Goal: Obtain resource: Download file/media

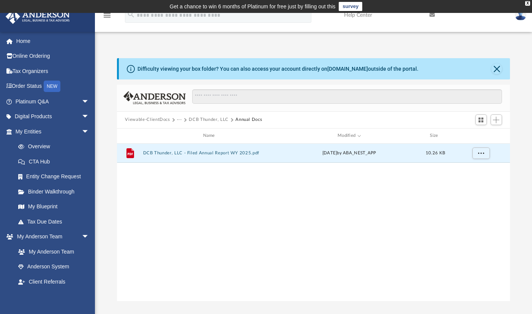
scroll to position [167, 388]
click at [198, 118] on button "DCB Thunder, LLC" at bounding box center [209, 119] width 40 height 7
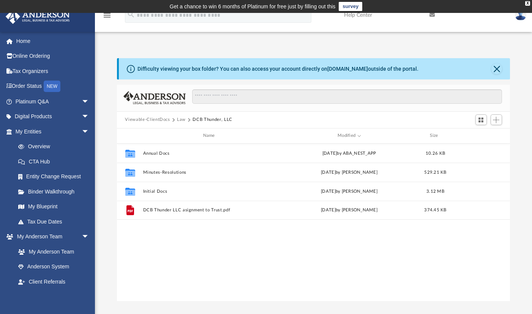
click at [177, 118] on button "Law" at bounding box center [181, 119] width 9 height 7
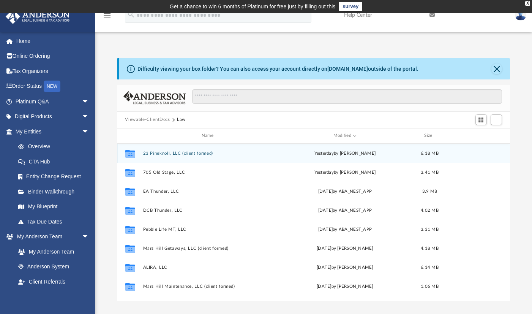
click at [168, 155] on button "23 Pineknoll, LLC (client formed)" at bounding box center [209, 152] width 133 height 5
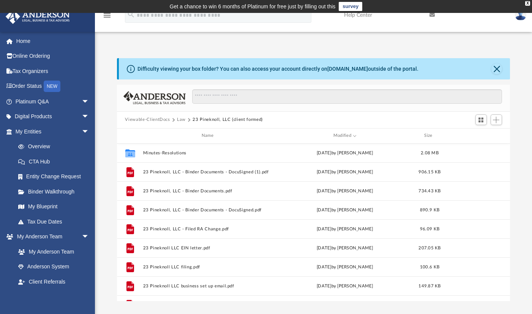
scroll to position [0, 0]
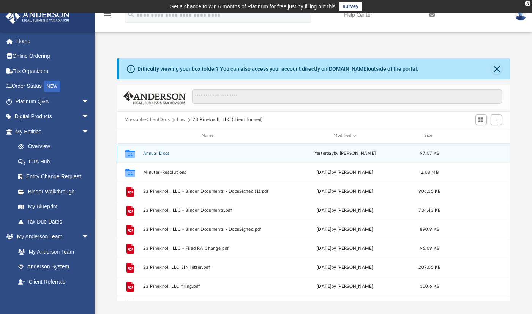
click at [159, 152] on button "Annual Docs" at bounding box center [209, 152] width 133 height 5
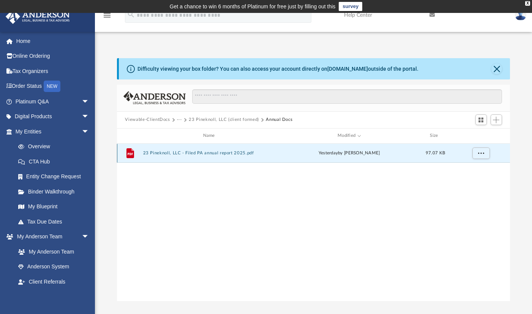
click at [159, 152] on button "23 Pineknoll, LLC - Filed PA annual report 2025.pdf" at bounding box center [210, 152] width 135 height 5
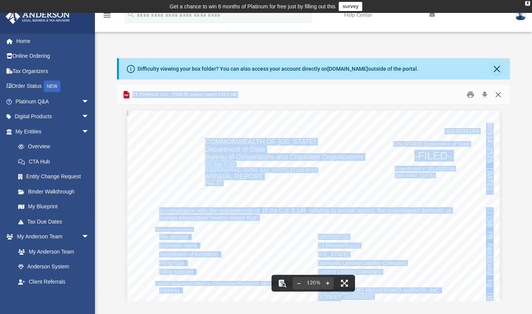
click at [497, 95] on button "Close" at bounding box center [498, 94] width 14 height 12
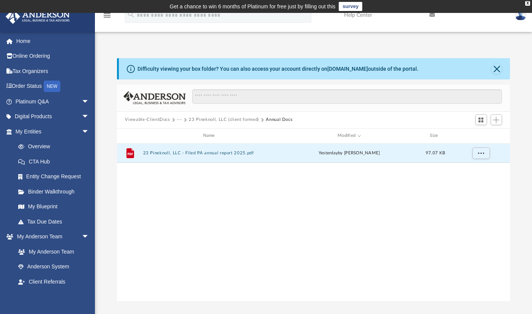
click at [179, 119] on button "···" at bounding box center [179, 119] width 5 height 7
click at [188, 131] on li "Law" at bounding box center [185, 133] width 9 height 8
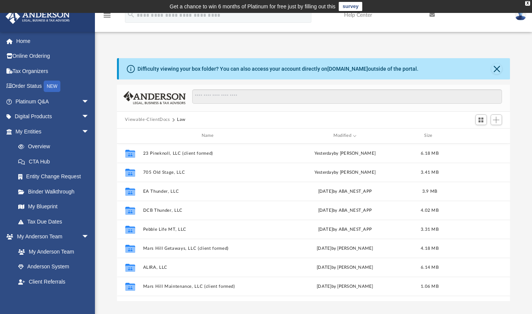
click at [204, 120] on div "Viewable-ClientDocs Law" at bounding box center [313, 120] width 393 height 17
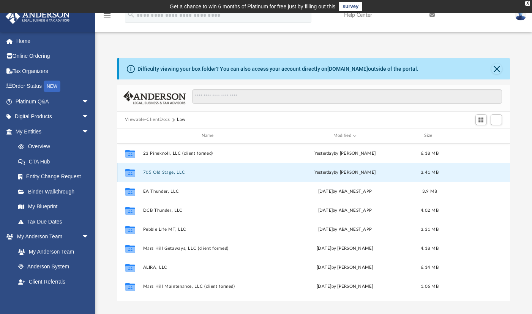
click at [172, 172] on button "705 Old Stage, LLC" at bounding box center [209, 171] width 133 height 5
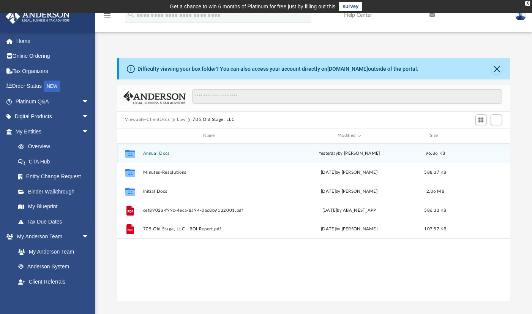
click at [164, 152] on button "Annual Docs" at bounding box center [210, 152] width 135 height 5
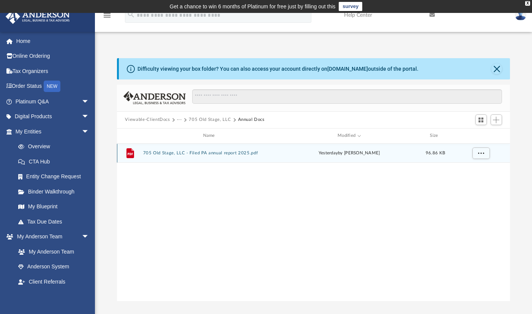
click at [164, 152] on button "705 Old Stage, LLC - Filed PA annual report 2025.pdf" at bounding box center [210, 152] width 135 height 5
